Goal: Transaction & Acquisition: Download file/media

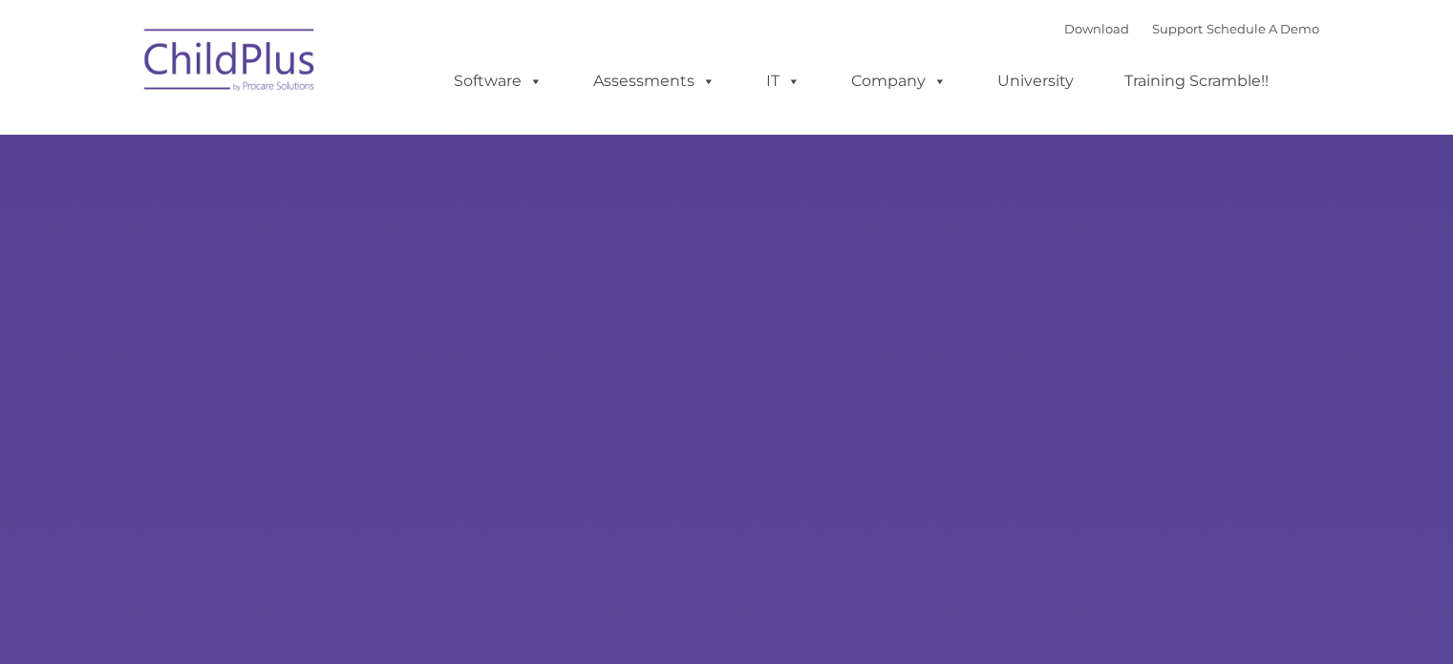
type input ""
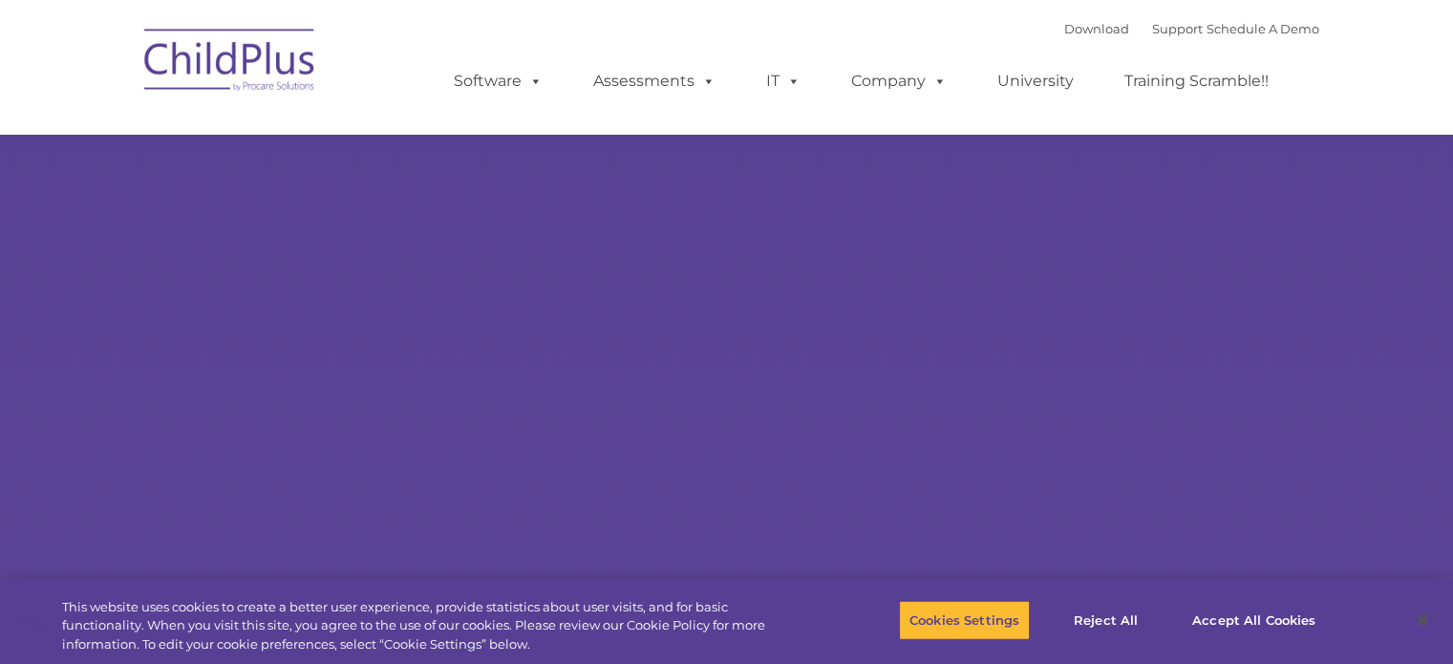
select select "MEDIUM"
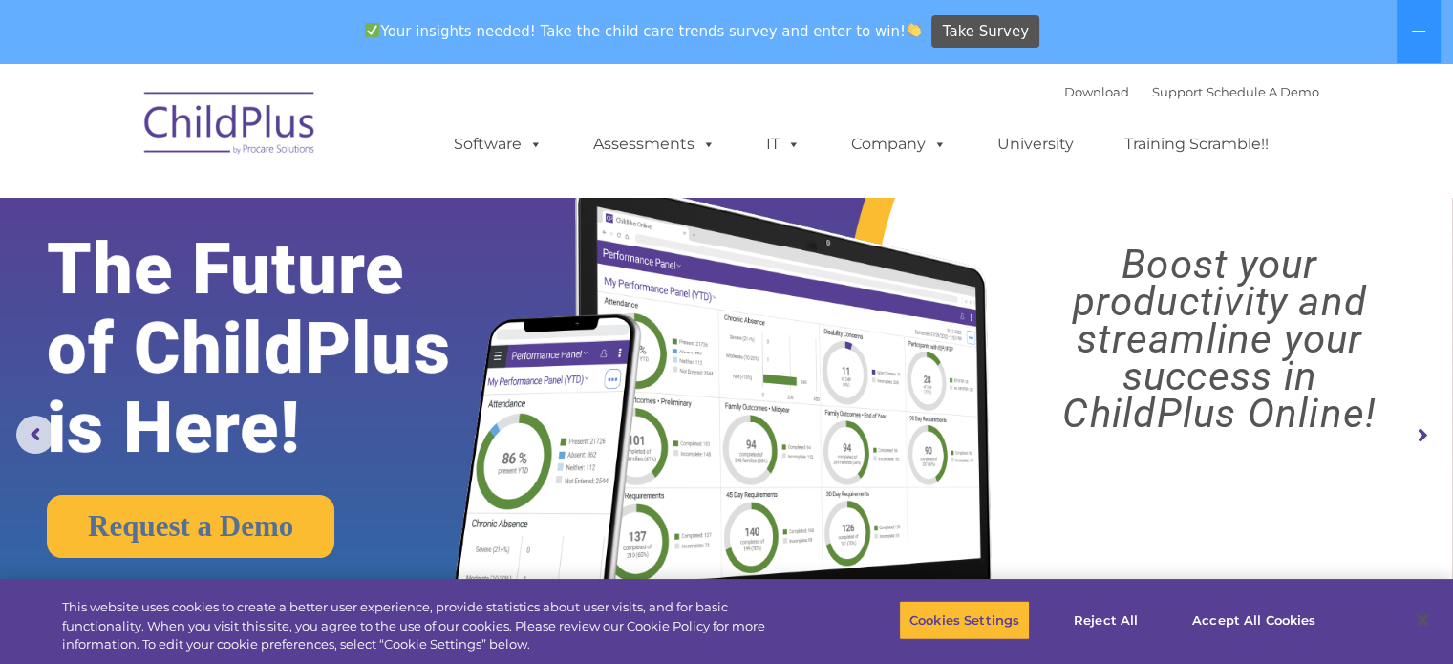
click at [292, 127] on img at bounding box center [230, 126] width 191 height 96
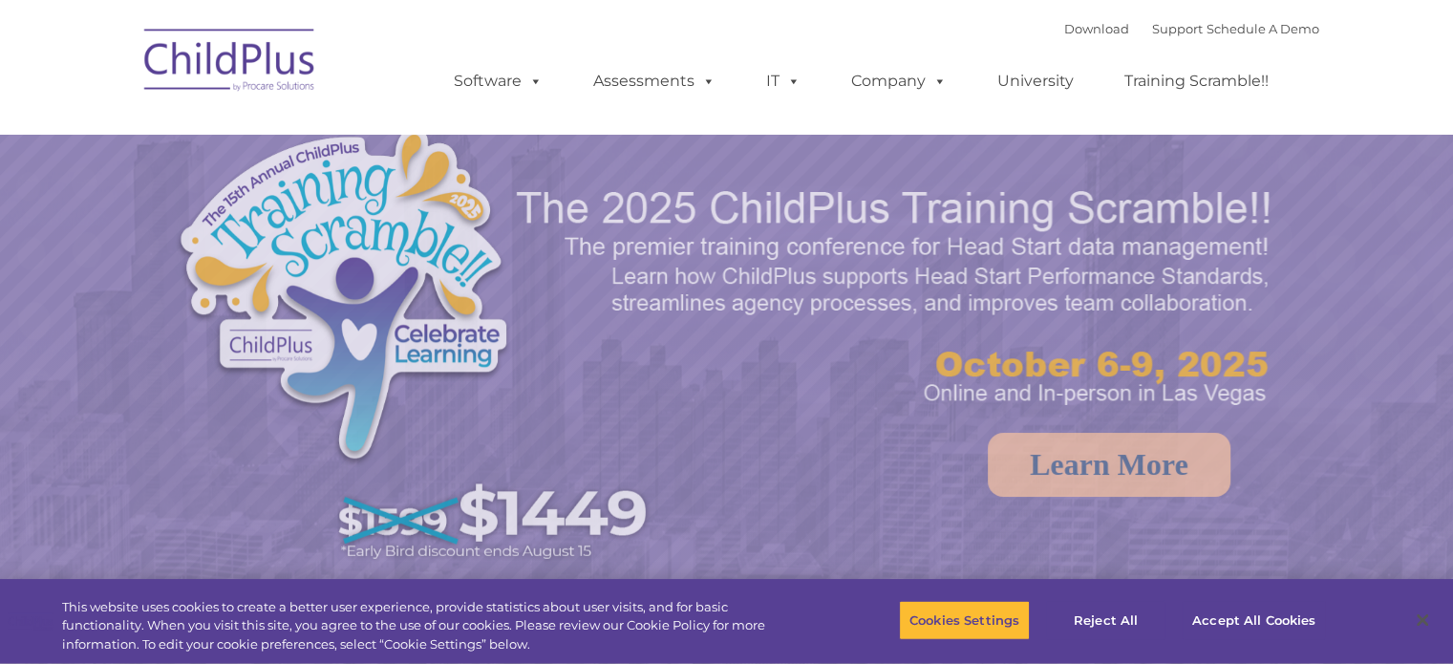
select select "MEDIUM"
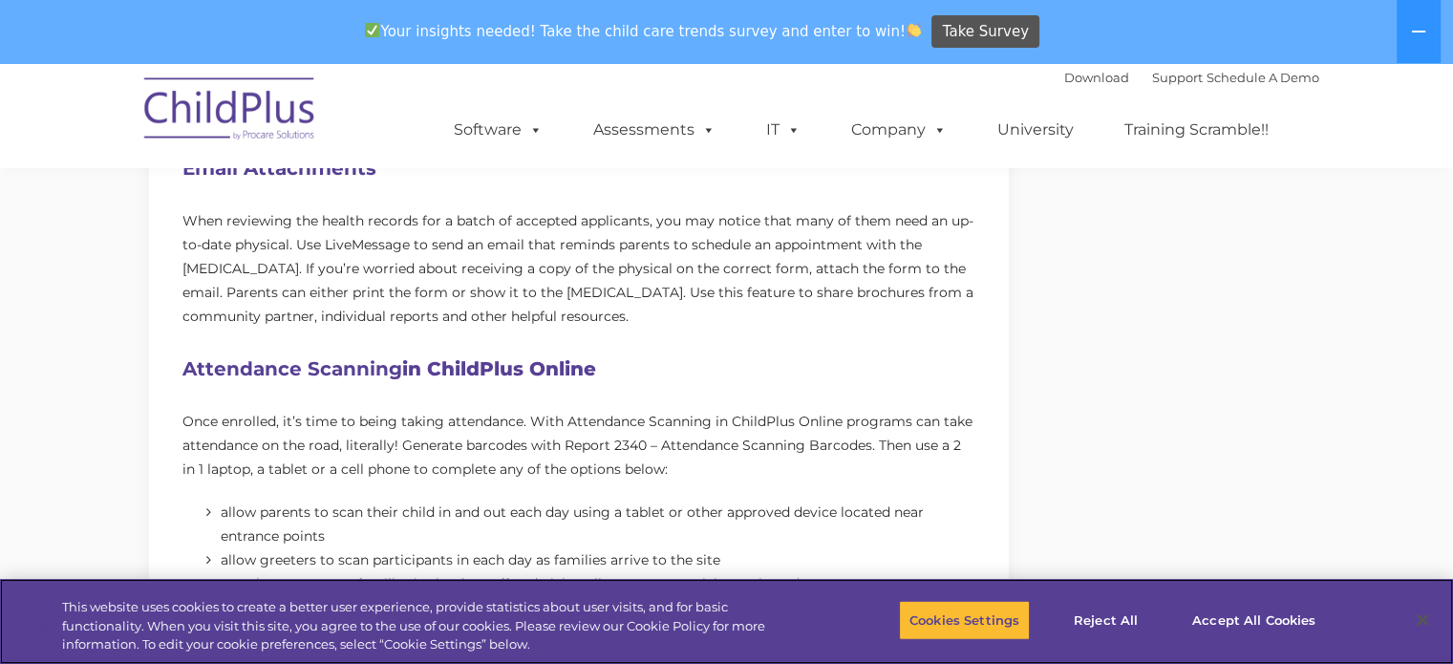
scroll to position [1206, 0]
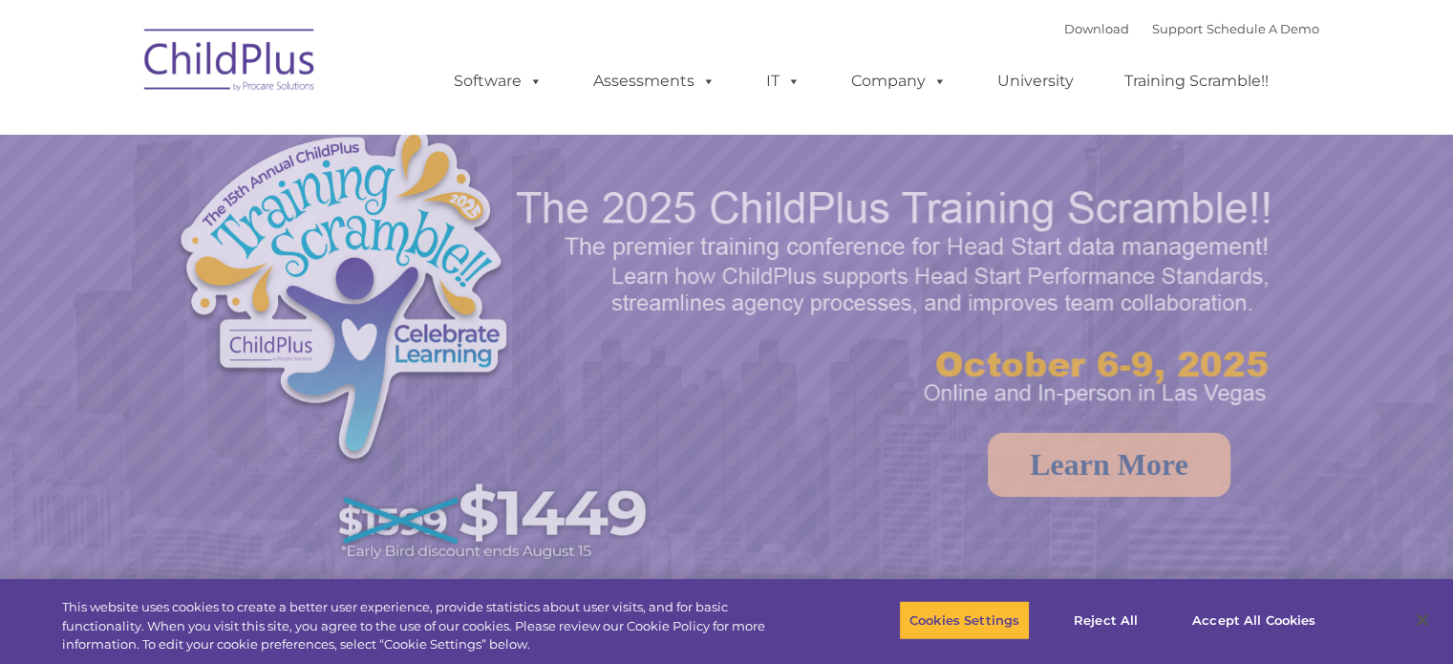
select select "MEDIUM"
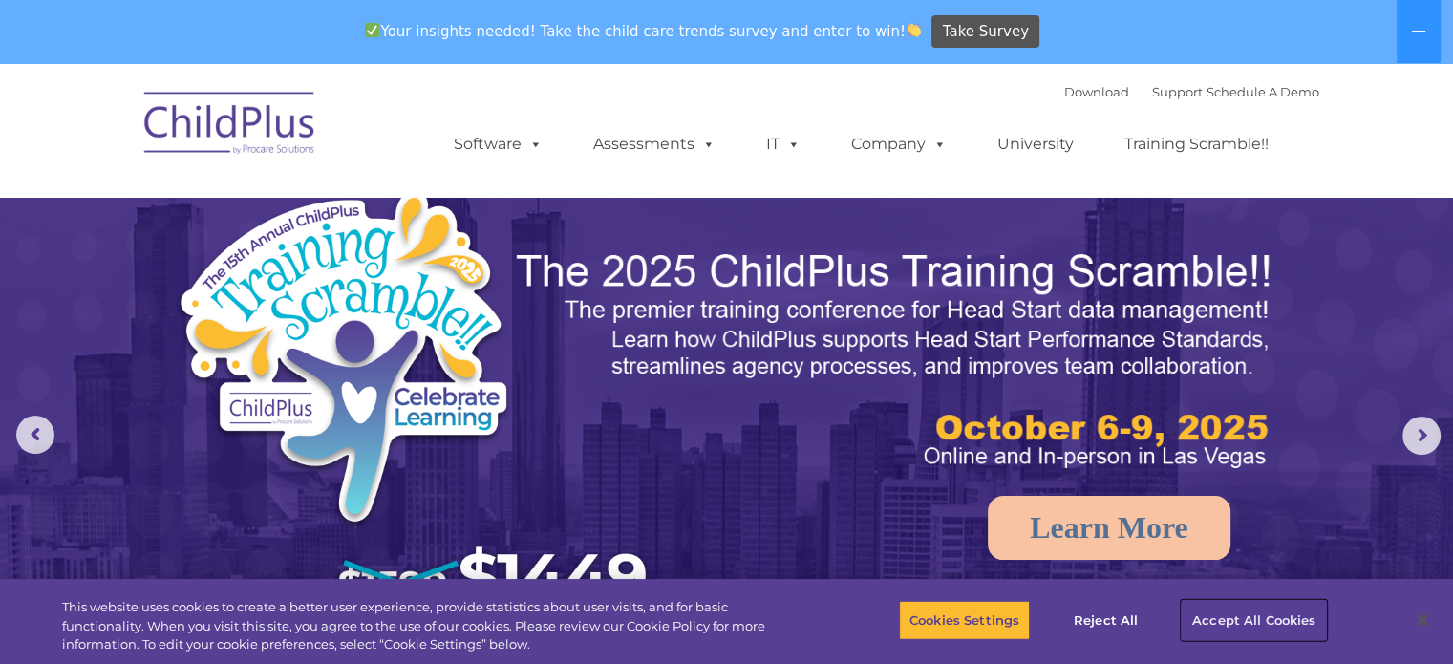
drag, startPoint x: 1307, startPoint y: 612, endPoint x: 1282, endPoint y: 591, distance: 31.9
click at [1307, 611] on button "Accept All Cookies" at bounding box center [1254, 620] width 144 height 40
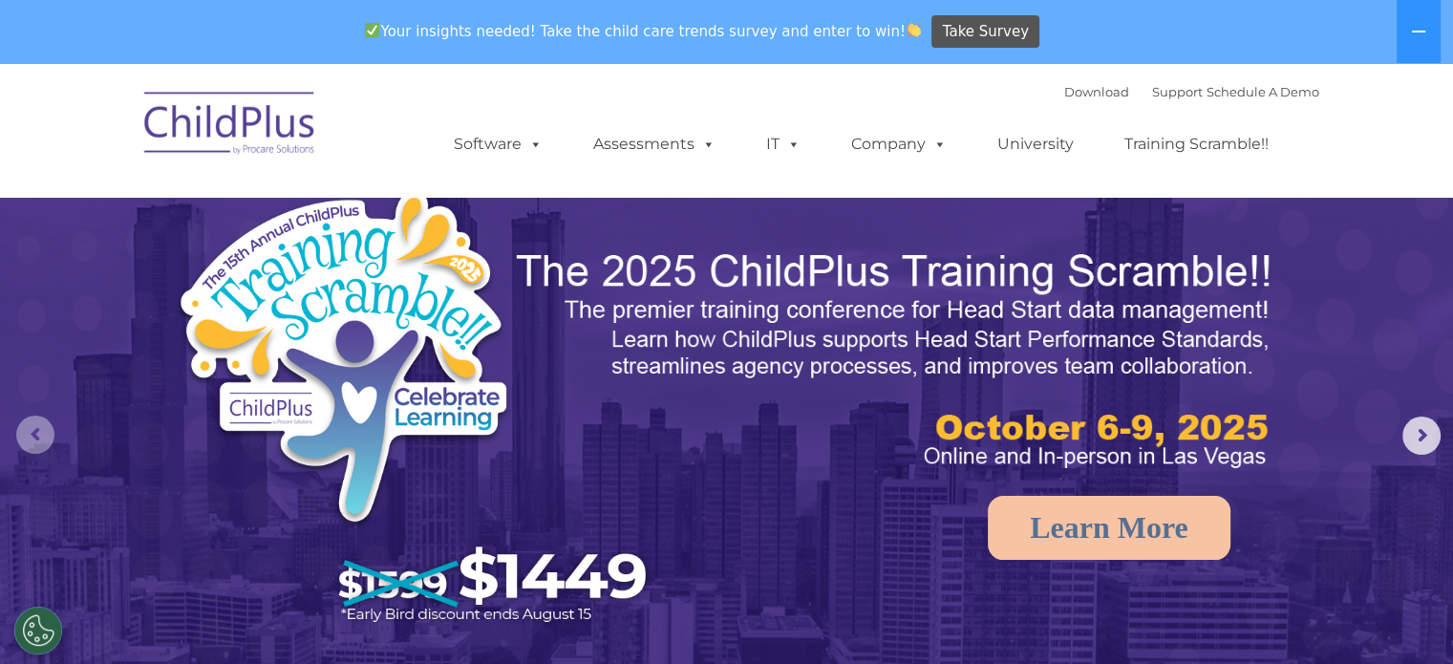
click at [34, 431] on rs-arrow at bounding box center [35, 435] width 38 height 38
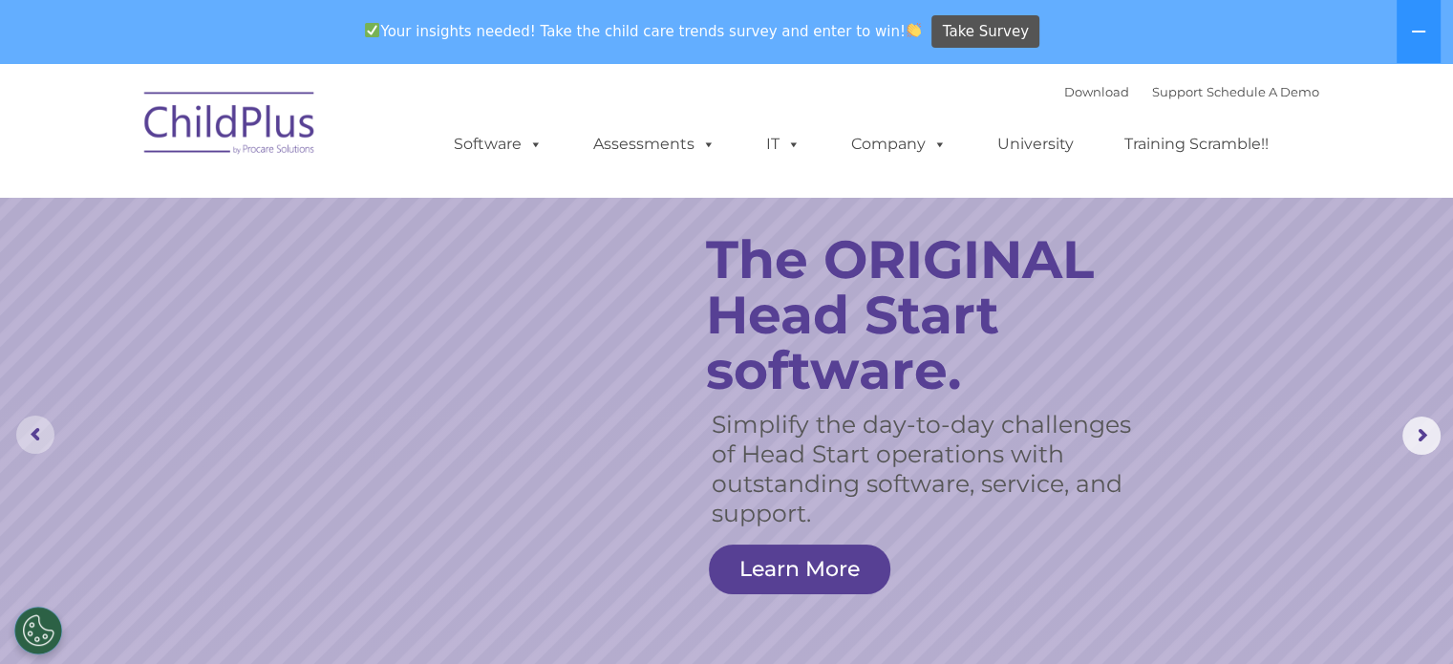
click at [34, 431] on rs-arrow at bounding box center [35, 435] width 38 height 38
click at [1413, 32] on icon at bounding box center [1418, 32] width 13 height 2
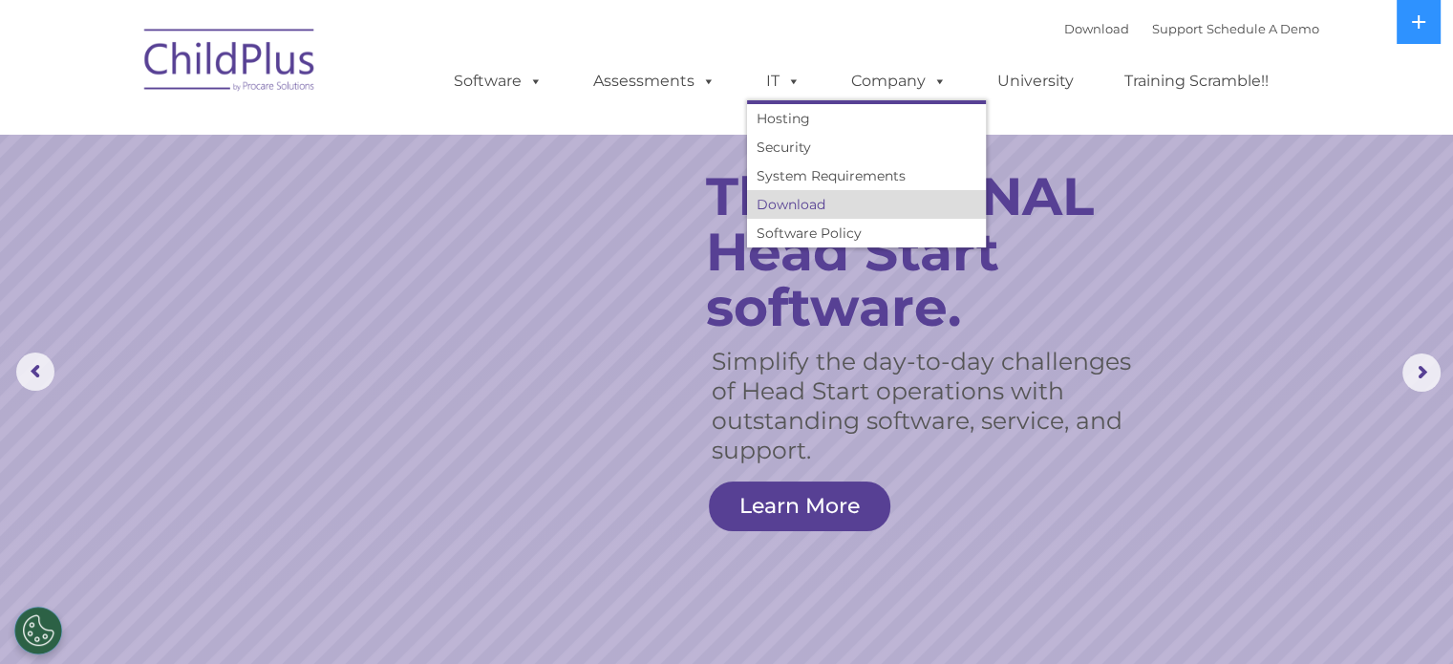
click at [796, 209] on link "Download" at bounding box center [866, 204] width 239 height 29
